Goal: Register for event/course

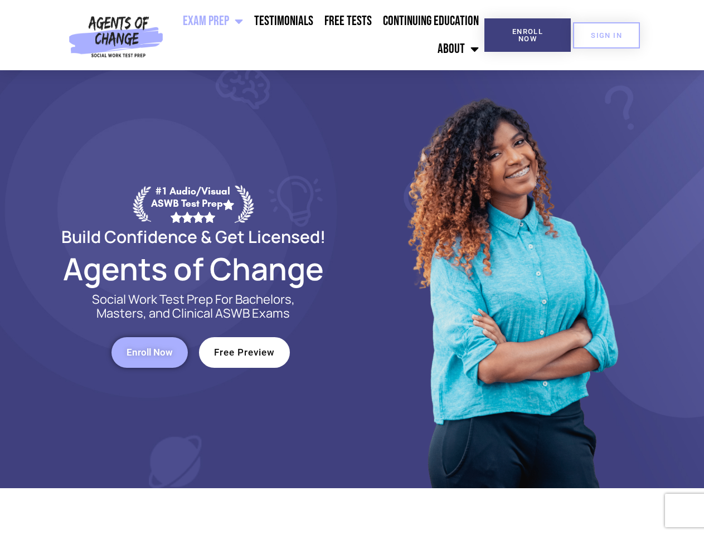
click at [352, 267] on div at bounding box center [511, 279] width 318 height 418
click at [326, 35] on ul "Exam Prep BSW Exam Prep: ASWB Bachelors Level Exam LMSW Exam Prep: ASWB Masters…" at bounding box center [326, 35] width 316 height 56
click at [527, 35] on span "Enroll Now" at bounding box center [527, 35] width 51 height 14
click at [606, 35] on span "SIGN IN" at bounding box center [605, 35] width 31 height 7
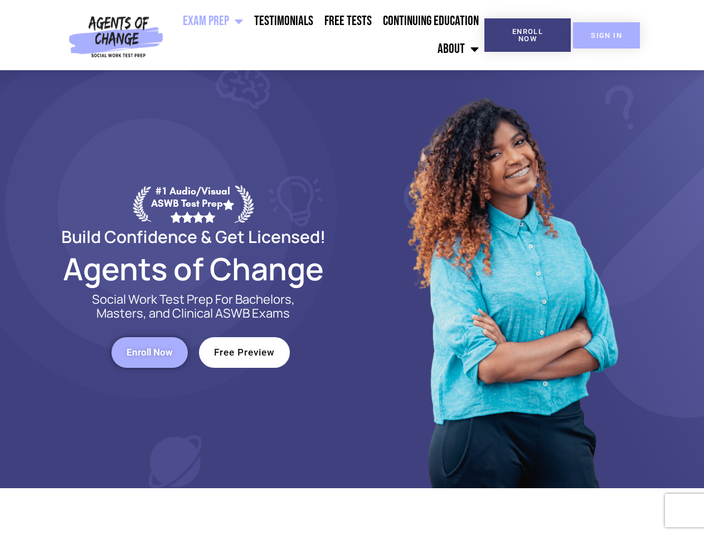
click at [606, 35] on span "SIGN IN" at bounding box center [605, 35] width 31 height 7
click at [149, 352] on span "Enroll Now" at bounding box center [149, 352] width 46 height 9
click at [244, 352] on span "Free Preview" at bounding box center [244, 352] width 61 height 9
